Goal: Subscribe to service/newsletter

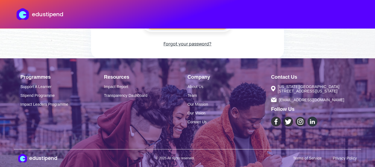
scroll to position [155, 0]
click at [37, 96] on link "Stipend Programme" at bounding box center [62, 95] width 84 height 4
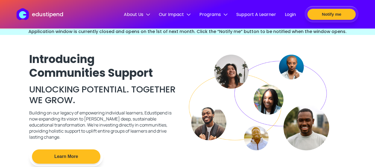
scroll to position [856, 0]
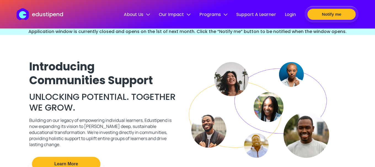
drag, startPoint x: 321, startPoint y: 16, endPoint x: 358, endPoint y: 83, distance: 76.0
click at [358, 83] on div "Introducing Communities Support UNLOCKING POTENTIAL. TOGETHER WE GROW. Building…" at bounding box center [187, 117] width 375 height 164
click at [339, 17] on button "Notify me" at bounding box center [331, 15] width 51 height 12
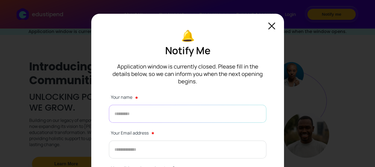
click at [152, 105] on input "text" at bounding box center [187, 114] width 157 height 18
type input "**********"
click at [139, 141] on input "email" at bounding box center [187, 150] width 157 height 18
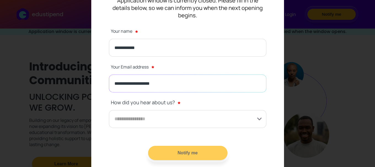
scroll to position [71, 0]
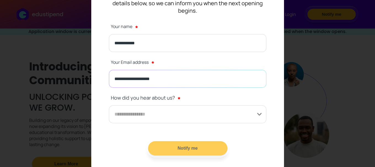
type input "**********"
click at [221, 106] on input at bounding box center [187, 115] width 157 height 18
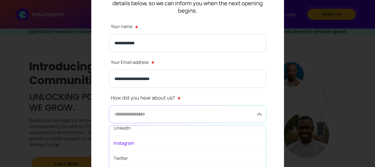
scroll to position [30, 0]
click at [151, 143] on span "Twitter" at bounding box center [187, 148] width 157 height 15
type input "*******"
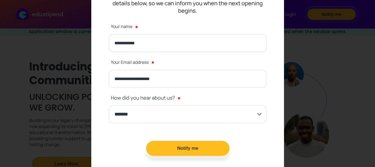
click at [192, 141] on button "Notify me" at bounding box center [187, 148] width 83 height 15
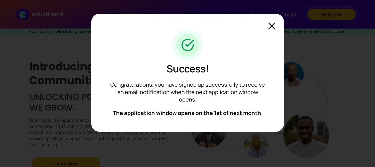
scroll to position [0, 0]
click at [271, 26] on img at bounding box center [271, 26] width 7 height 7
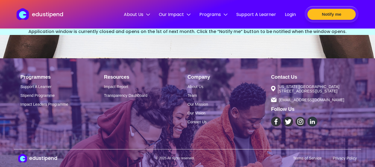
scroll to position [1753, 0]
